Goal: Task Accomplishment & Management: Use online tool/utility

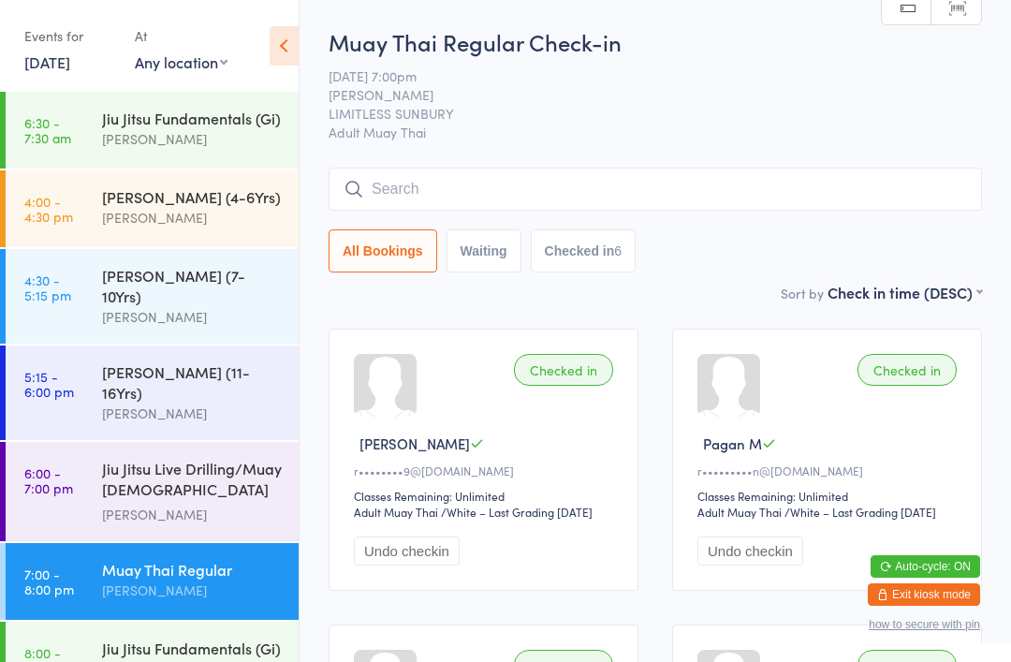
scroll to position [2, 0]
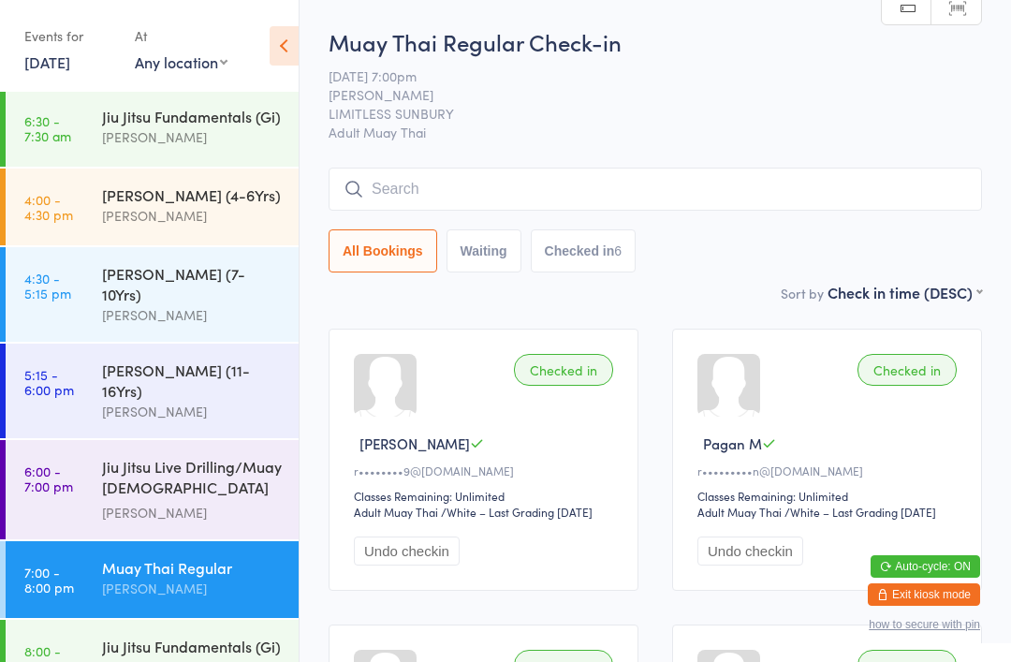
click at [232, 636] on div "Jiu Jitsu Fundamentals (Gi)" at bounding box center [192, 646] width 181 height 21
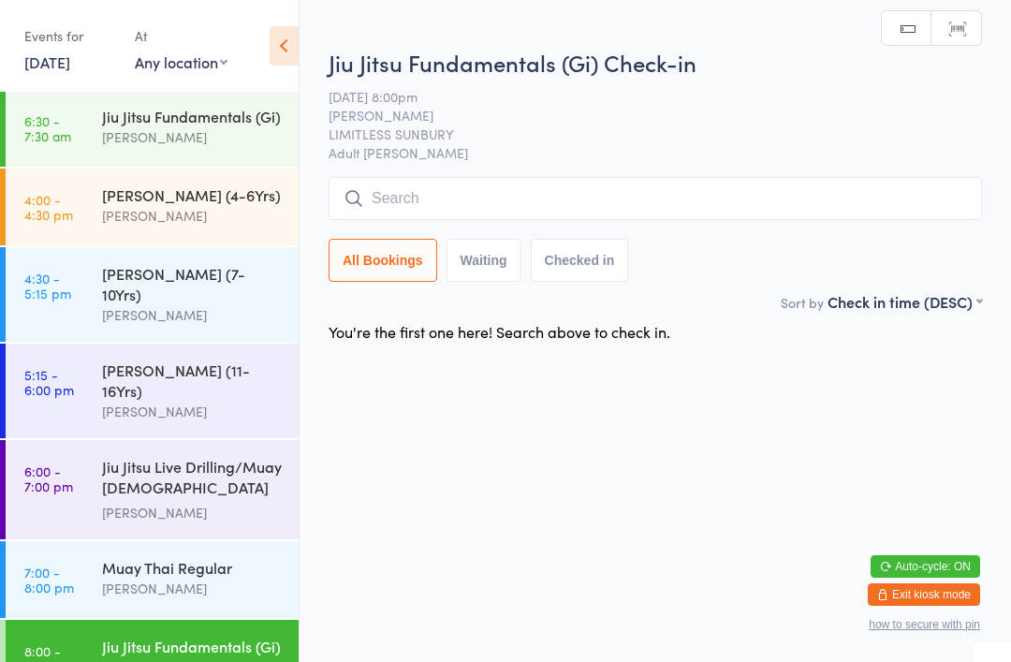
click at [723, 195] on input "search" at bounding box center [655, 198] width 653 height 43
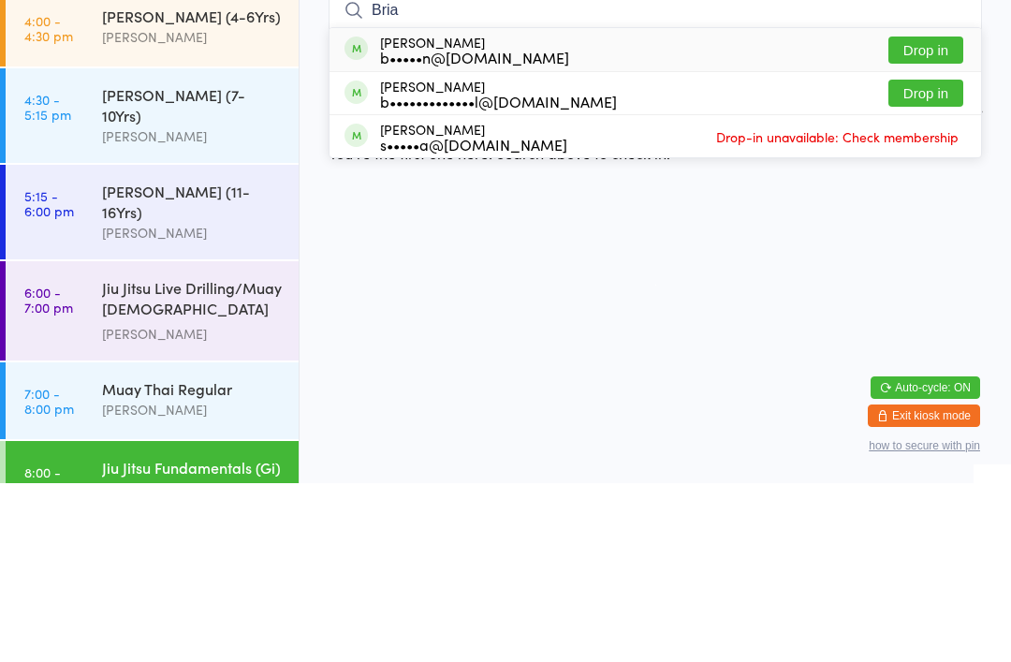
type input "Bria"
click at [920, 258] on button "Drop in" at bounding box center [925, 271] width 75 height 27
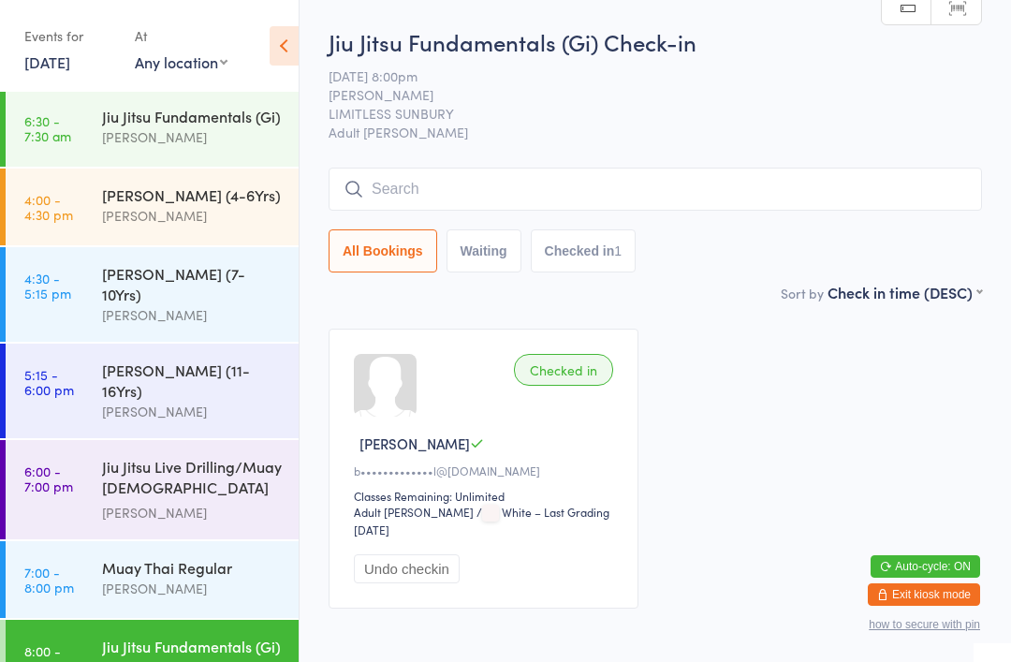
click at [520, 203] on input "search" at bounding box center [655, 189] width 653 height 43
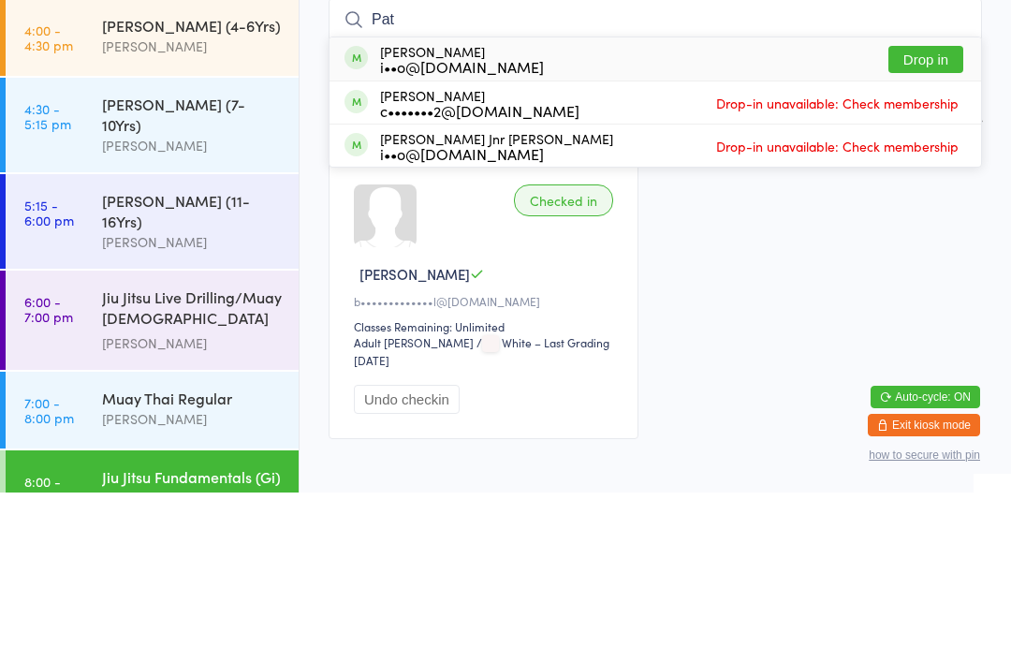
type input "Pat"
click at [913, 215] on button "Drop in" at bounding box center [925, 228] width 75 height 27
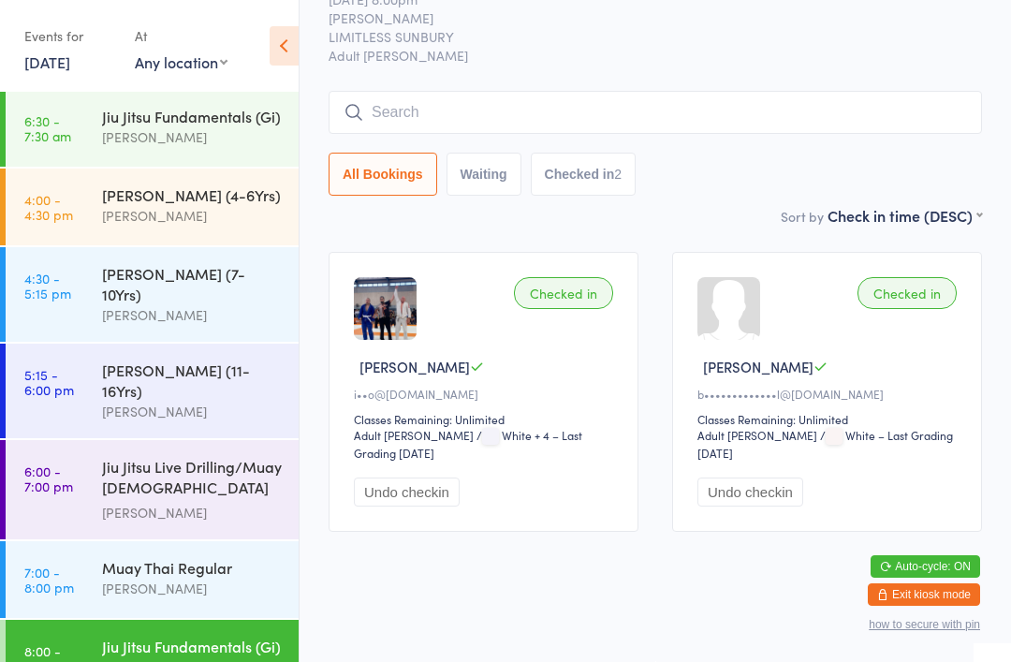
click at [457, 103] on input "search" at bounding box center [655, 112] width 653 height 43
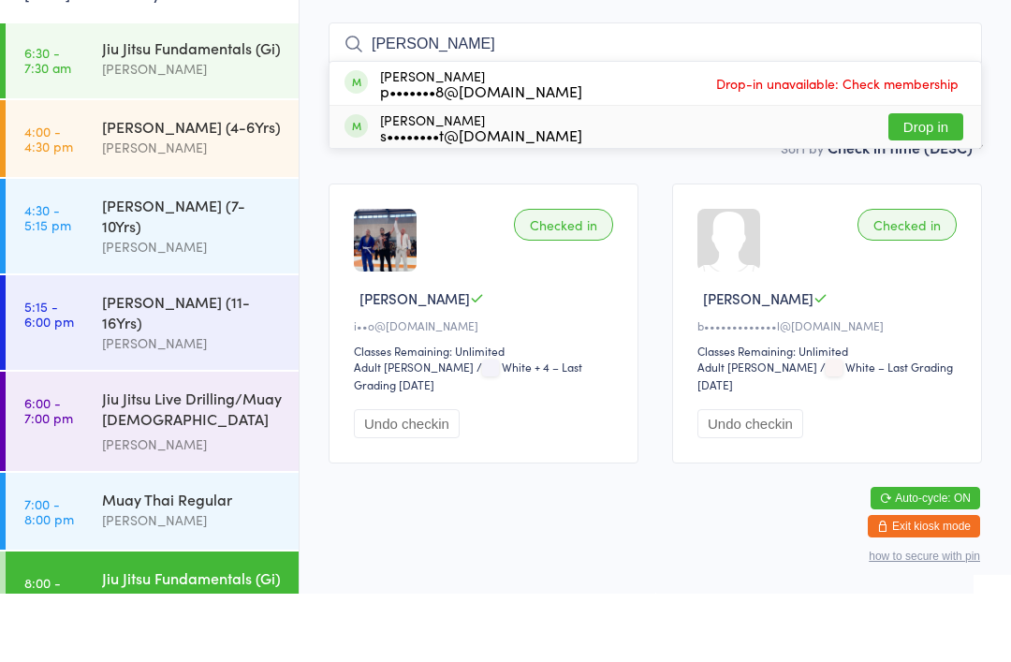
type input "[PERSON_NAME]"
click at [439, 196] on div "s••••••••t@[DOMAIN_NAME]" at bounding box center [481, 203] width 202 height 15
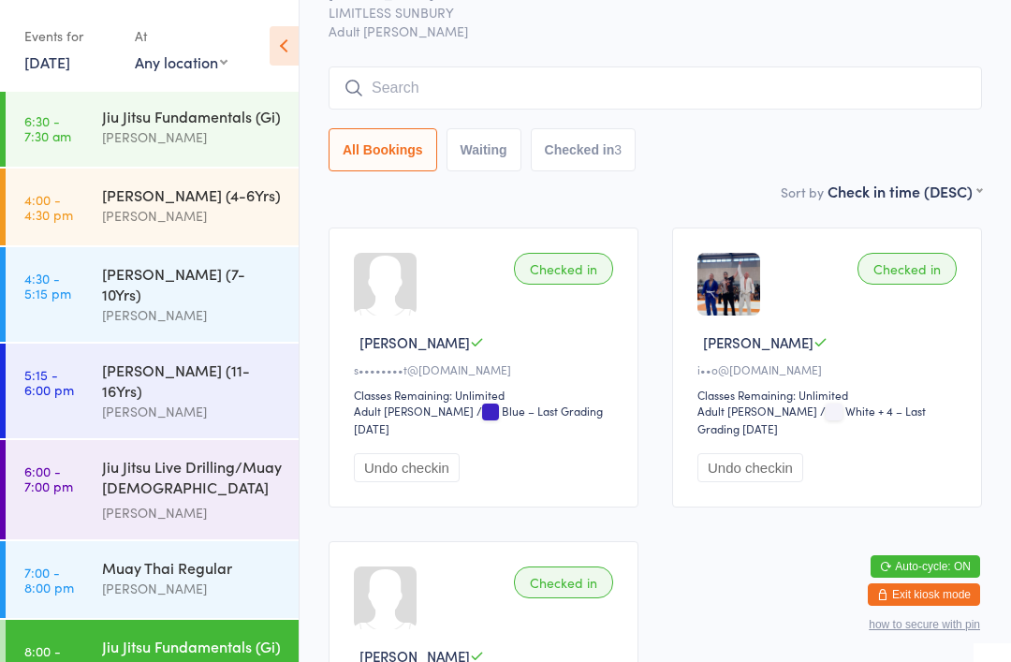
click at [209, 636] on div "Jiu Jitsu Fundamentals (Gi)" at bounding box center [192, 646] width 181 height 21
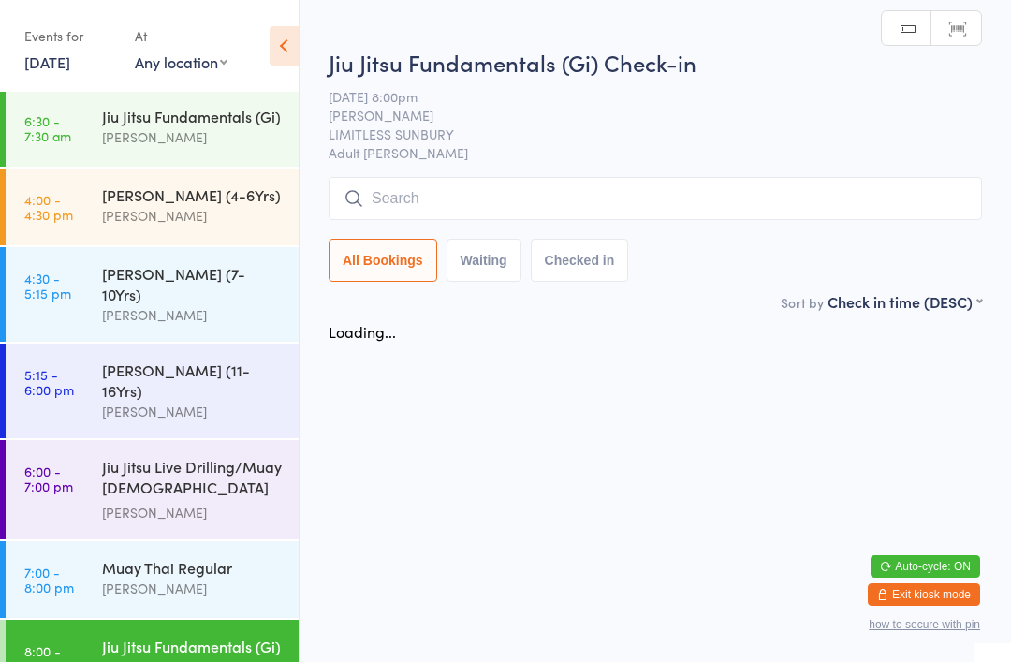
scroll to position [0, 0]
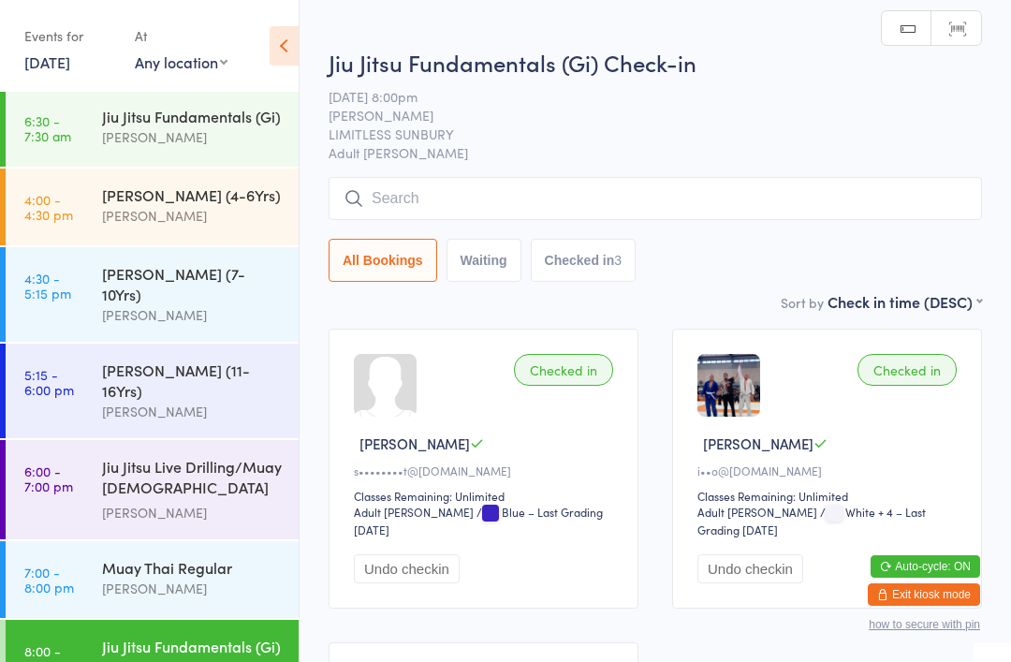
click at [593, 193] on input "search" at bounding box center [655, 198] width 653 height 43
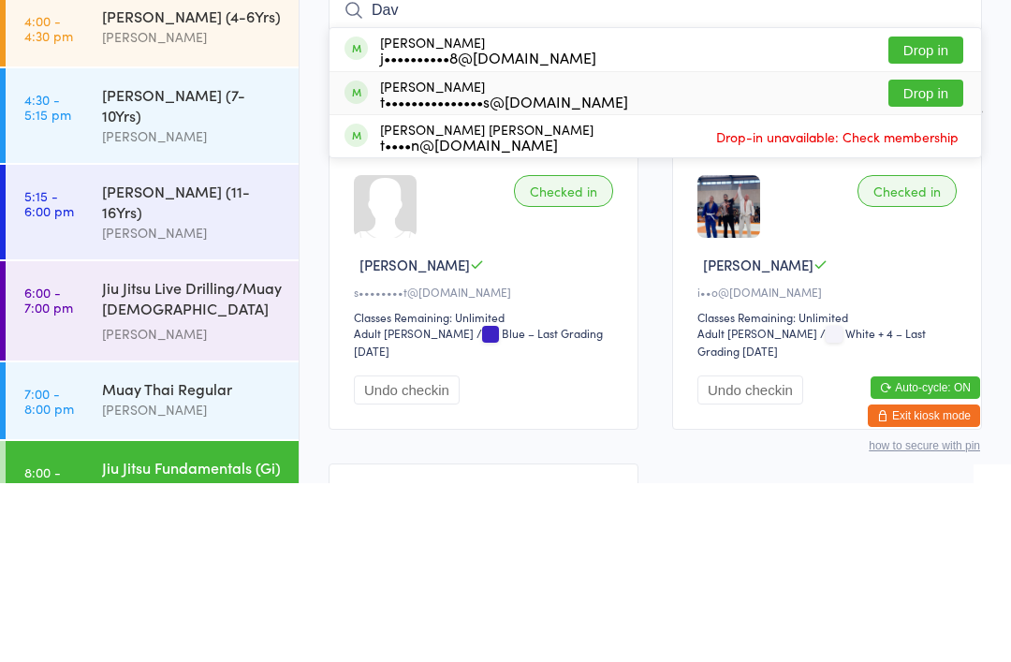
type input "Dav"
click at [614, 272] on div "t•••••••••••••••s@[DOMAIN_NAME]" at bounding box center [504, 279] width 248 height 15
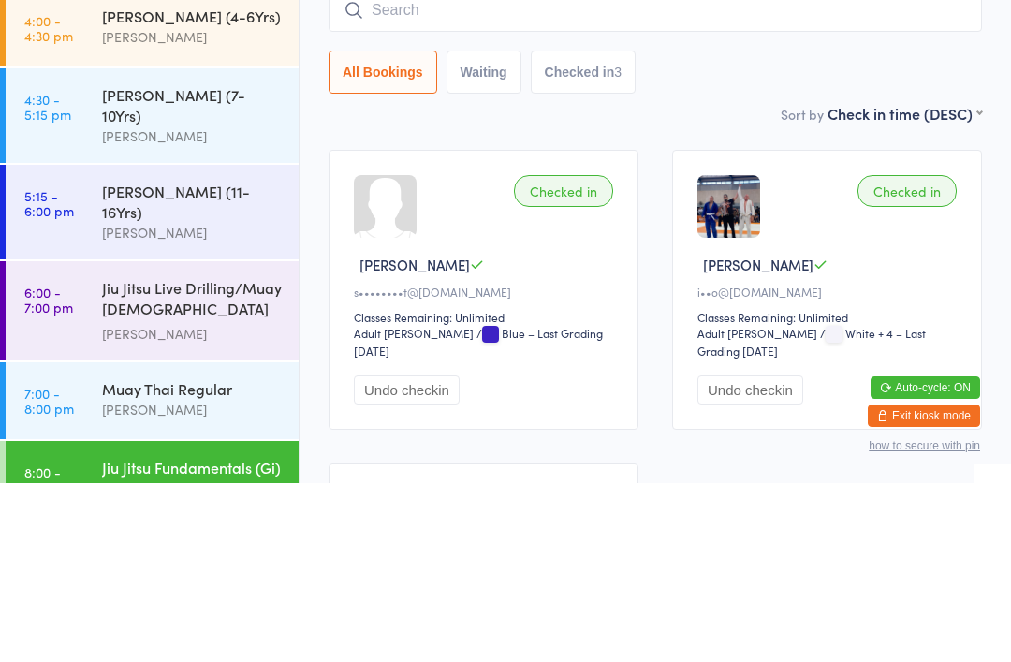
scroll to position [179, 0]
